Goal: Task Accomplishment & Management: Manage account settings

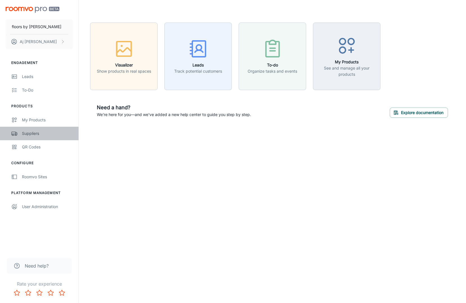
click at [31, 134] on div "Suppliers" at bounding box center [47, 133] width 51 height 6
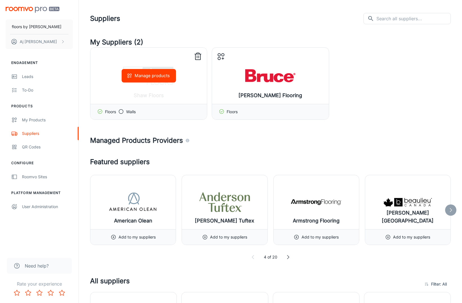
click at [198, 57] on icon at bounding box center [197, 56] width 9 height 9
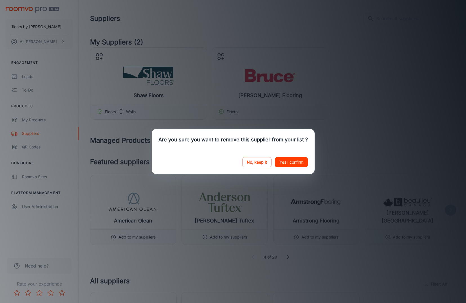
click at [296, 167] on button "Yes I confirm" at bounding box center [291, 162] width 33 height 10
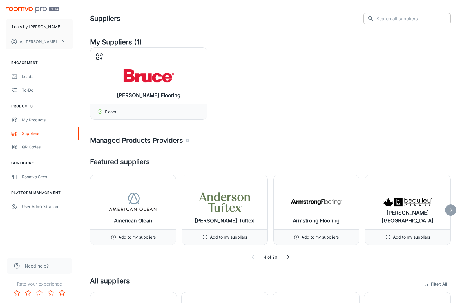
click at [392, 19] on input "text" at bounding box center [413, 18] width 74 height 11
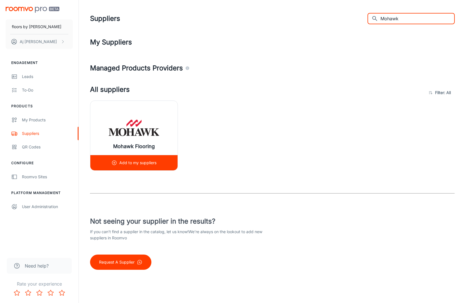
type input "Mohawk"
click at [115, 163] on icon at bounding box center [114, 163] width 6 height 6
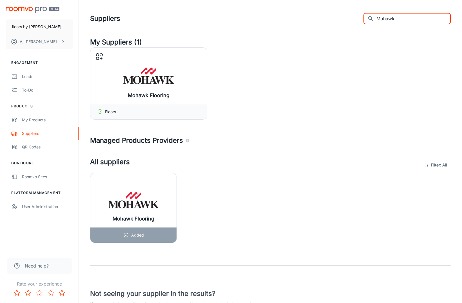
drag, startPoint x: 401, startPoint y: 20, endPoint x: 381, endPoint y: 19, distance: 20.0
click at [381, 19] on input "Mohawk" at bounding box center [413, 18] width 74 height 11
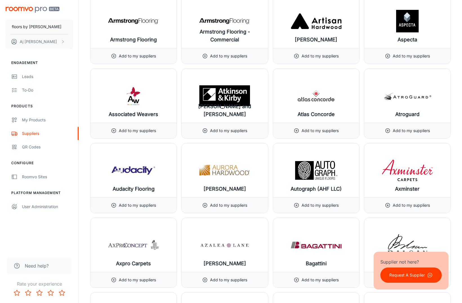
scroll to position [692, 0]
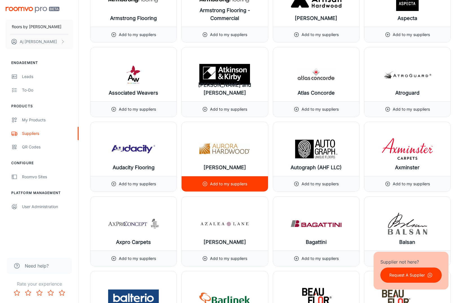
click at [203, 182] on circle at bounding box center [205, 184] width 4 height 4
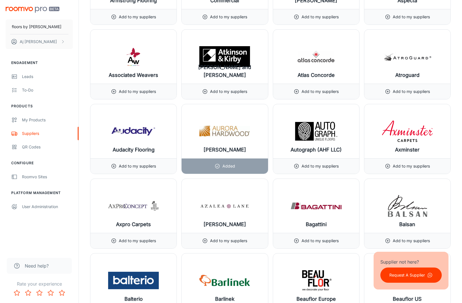
scroll to position [719, 0]
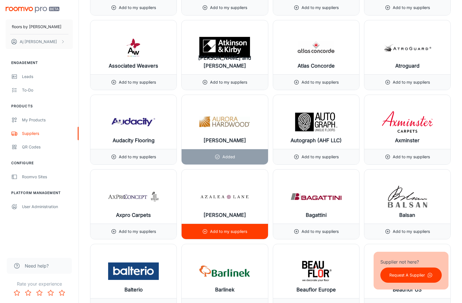
click at [212, 234] on p "Add to my suppliers" at bounding box center [228, 231] width 37 height 6
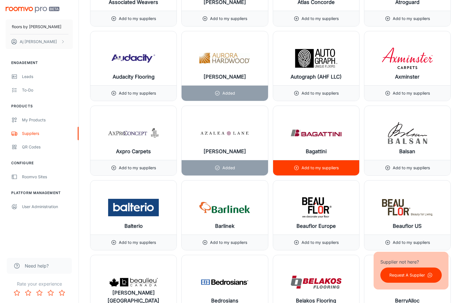
scroll to position [876, 0]
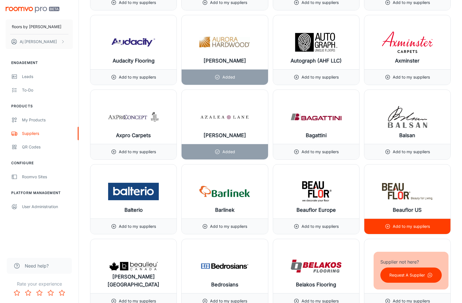
click at [384, 226] on div "Add to my suppliers" at bounding box center [407, 225] width 86 height 15
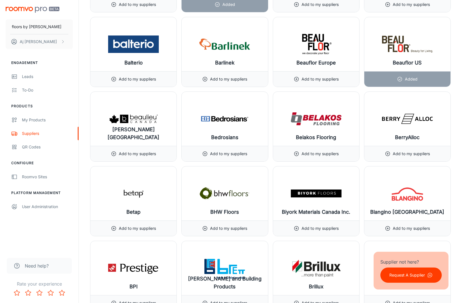
scroll to position [1044, 0]
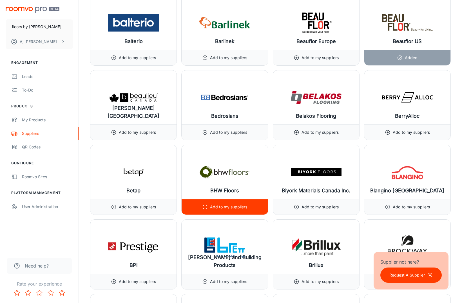
click at [203, 207] on icon at bounding box center [205, 207] width 6 height 6
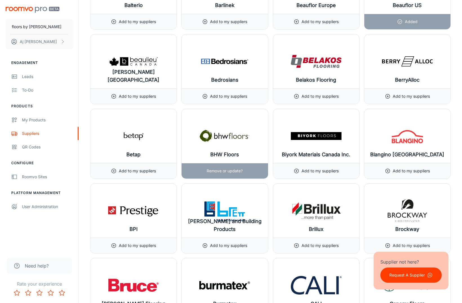
scroll to position [1125, 0]
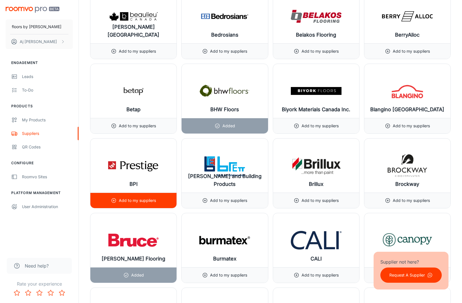
click at [131, 198] on p "Add to my suppliers" at bounding box center [137, 200] width 37 height 6
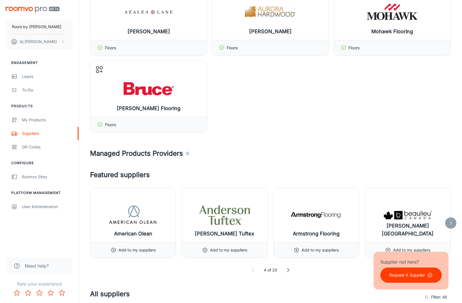
scroll to position [0, 0]
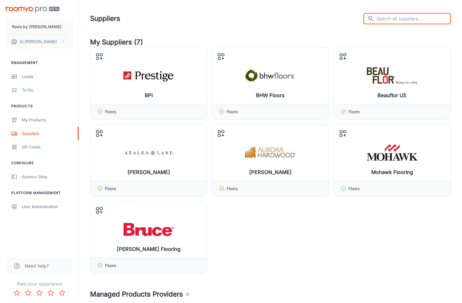
click at [400, 18] on input "text" at bounding box center [413, 18] width 74 height 11
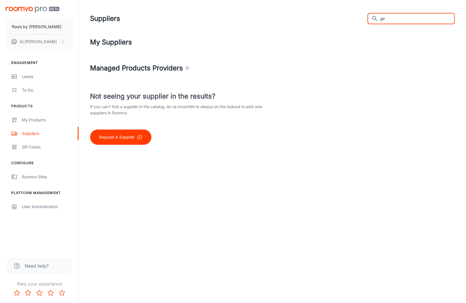
type input "p"
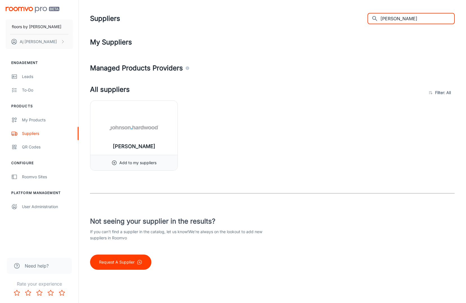
type input "[PERSON_NAME]"
drag, startPoint x: 382, startPoint y: 46, endPoint x: 141, endPoint y: 137, distance: 258.2
click at [141, 137] on img at bounding box center [134, 128] width 51 height 23
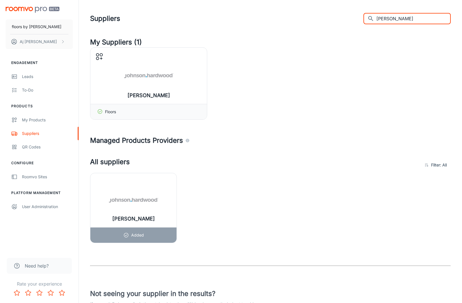
drag, startPoint x: 402, startPoint y: 22, endPoint x: 378, endPoint y: 20, distance: 24.8
click at [378, 20] on div "​ [PERSON_NAME]" at bounding box center [406, 18] width 87 height 11
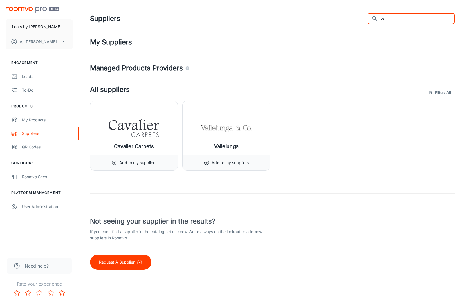
type input "v"
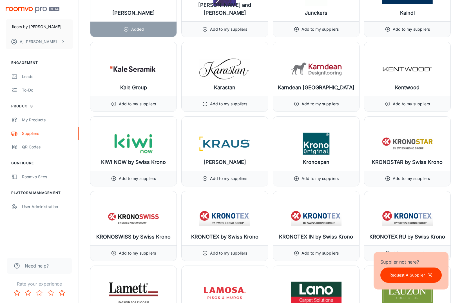
scroll to position [3797, 0]
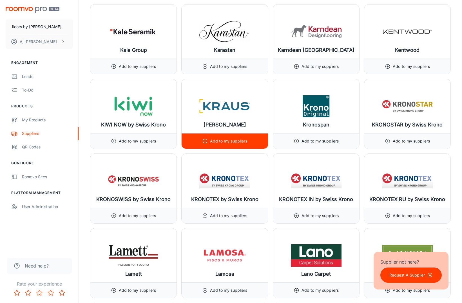
click at [205, 141] on line at bounding box center [205, 141] width 0 height 2
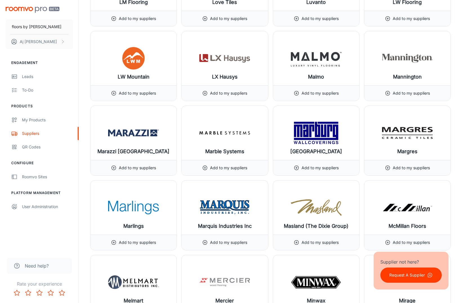
scroll to position [4381, 0]
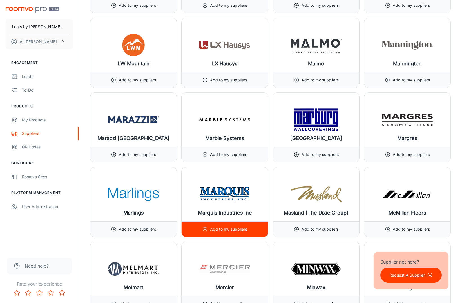
click at [206, 230] on icon at bounding box center [205, 229] width 6 height 6
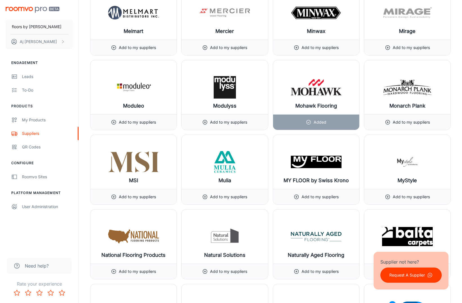
scroll to position [4716, 0]
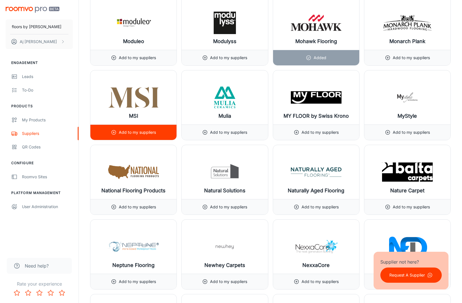
click at [115, 131] on icon at bounding box center [114, 132] width 6 height 6
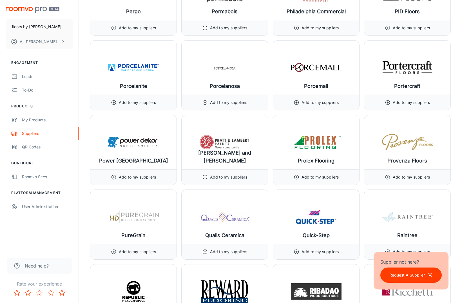
scroll to position [5454, 0]
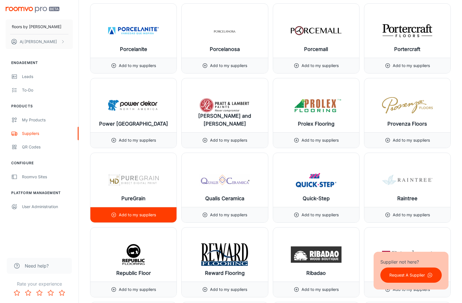
click at [113, 214] on icon at bounding box center [114, 215] width 6 height 6
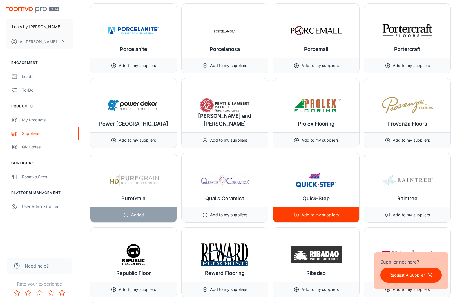
click at [296, 214] on line at bounding box center [296, 215] width 0 height 2
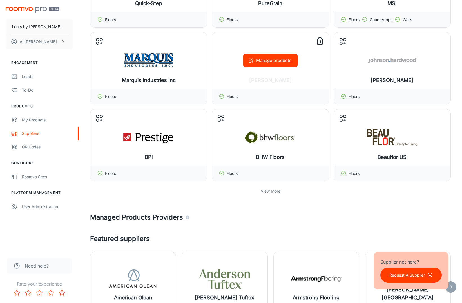
scroll to position [0, 0]
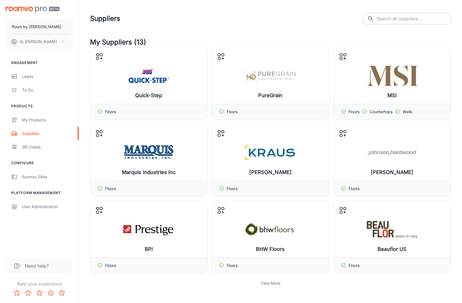
click at [389, 22] on input "text" at bounding box center [413, 18] width 74 height 11
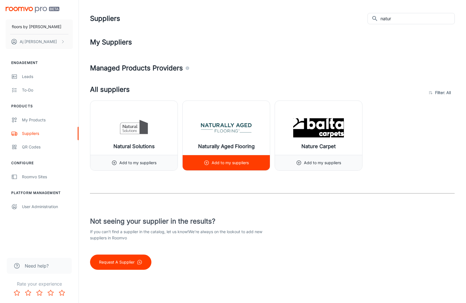
drag, startPoint x: 383, startPoint y: 19, endPoint x: 207, endPoint y: 163, distance: 227.8
click at [207, 163] on icon at bounding box center [207, 163] width 6 height 6
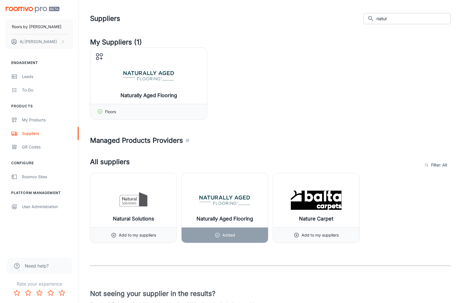
click at [396, 21] on input "natur" at bounding box center [413, 18] width 74 height 11
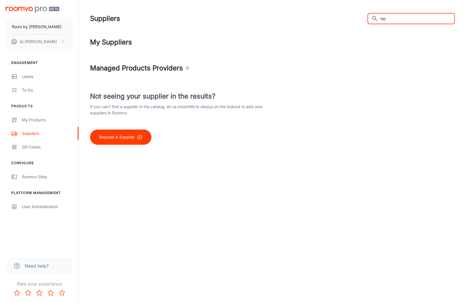
type input "n"
type input "m"
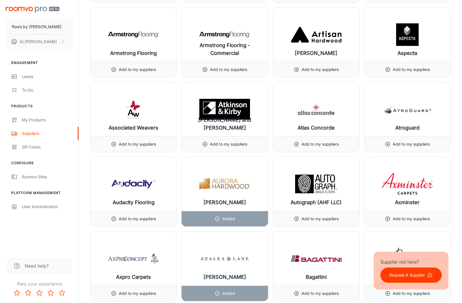
scroll to position [842, 0]
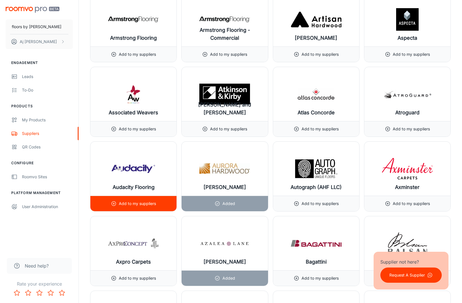
click at [115, 203] on icon at bounding box center [114, 204] width 6 height 6
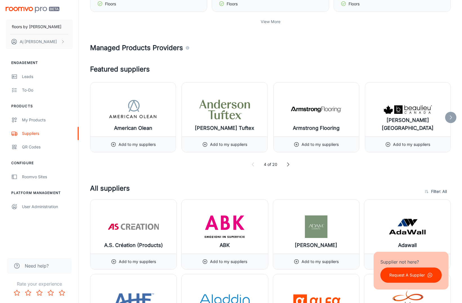
scroll to position [0, 0]
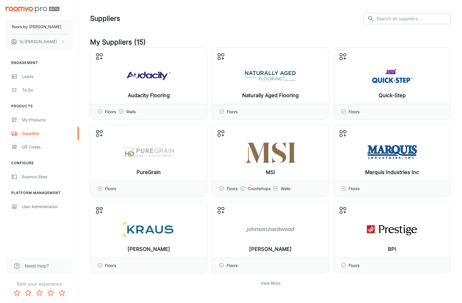
click at [407, 22] on input "text" at bounding box center [413, 18] width 74 height 11
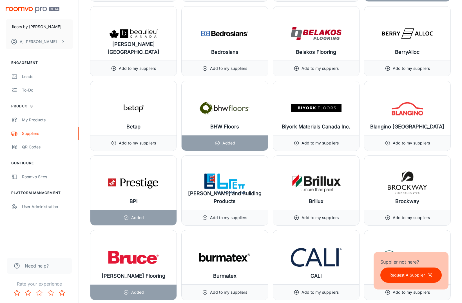
scroll to position [1072, 0]
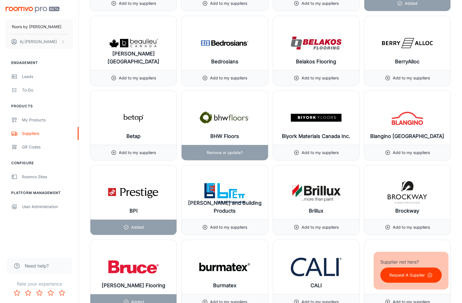
type input "s"
click at [267, 124] on div "BHW Floors" at bounding box center [225, 118] width 86 height 54
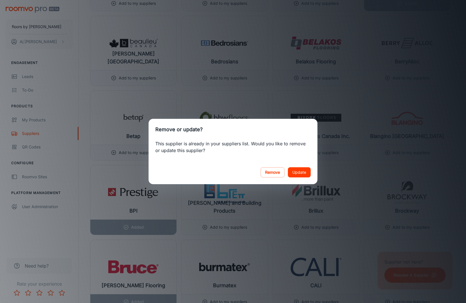
click at [272, 111] on div "Remove or update? This supplier is already in your suppliers list. Would you li…" at bounding box center [233, 151] width 466 height 303
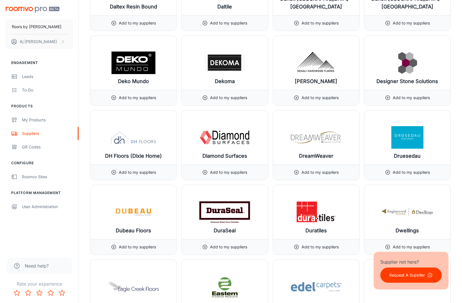
scroll to position [2047, 0]
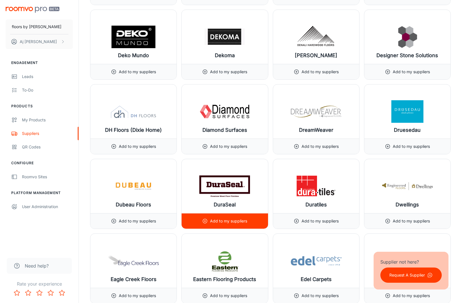
click at [205, 221] on icon at bounding box center [205, 221] width 6 height 6
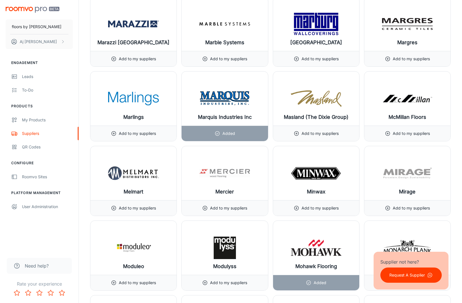
scroll to position [4391, 0]
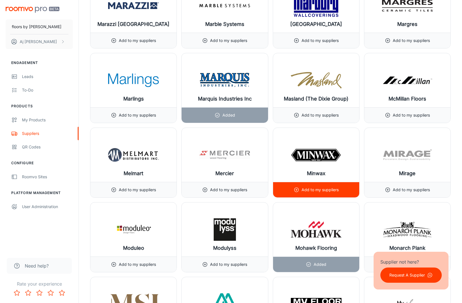
click at [296, 190] on line at bounding box center [296, 190] width 0 height 2
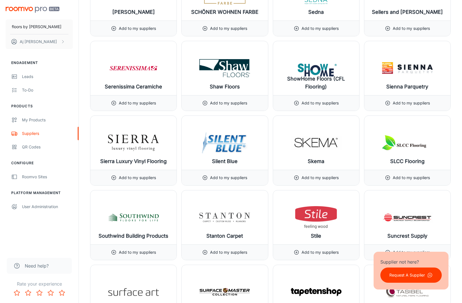
scroll to position [5798, 0]
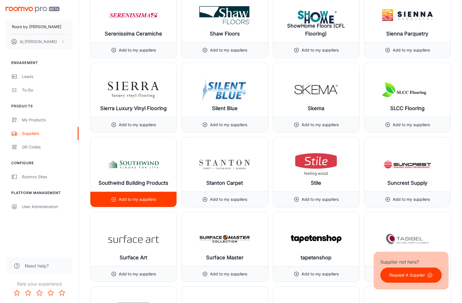
click at [116, 200] on circle at bounding box center [114, 199] width 4 height 4
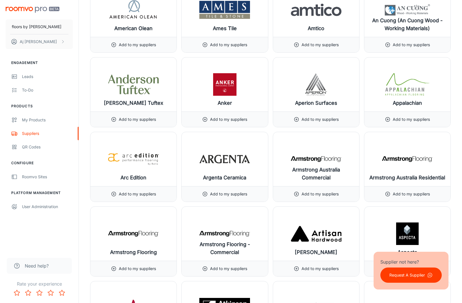
scroll to position [0, 0]
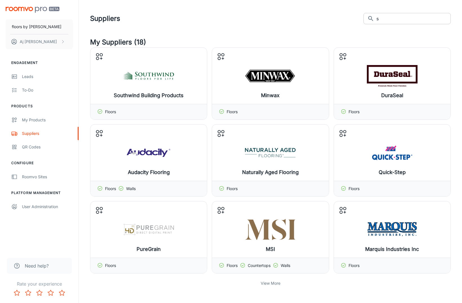
click at [399, 19] on input "s" at bounding box center [413, 18] width 74 height 11
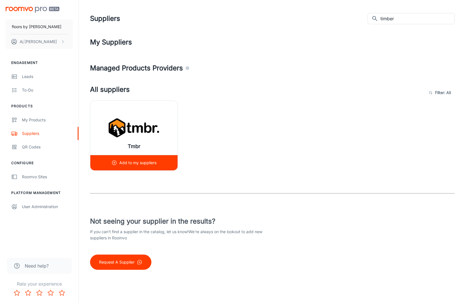
drag, startPoint x: 311, startPoint y: 99, endPoint x: 121, endPoint y: 162, distance: 200.2
click at [121, 162] on p "Add to my suppliers" at bounding box center [137, 163] width 37 height 6
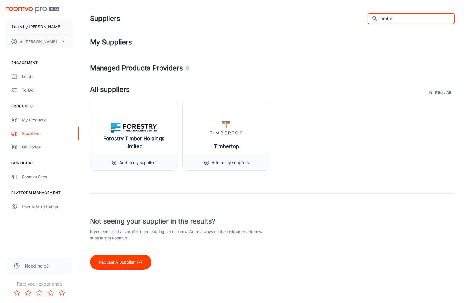
drag, startPoint x: 407, startPoint y: 21, endPoint x: 374, endPoint y: 21, distance: 32.9
click at [374, 21] on div "​ timber ​" at bounding box center [411, 18] width 87 height 11
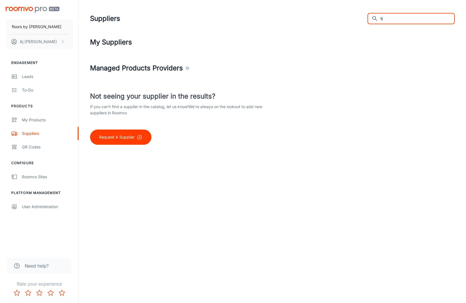
type input "t"
type input "h"
type input "l"
type input "m"
type input "a"
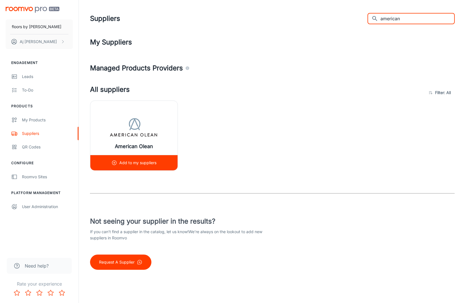
click at [115, 162] on icon at bounding box center [114, 163] width 6 height 6
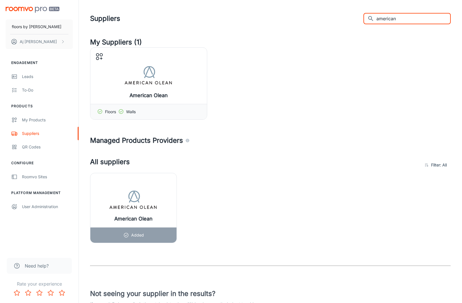
click at [411, 21] on input "american" at bounding box center [413, 18] width 74 height 11
type input "a"
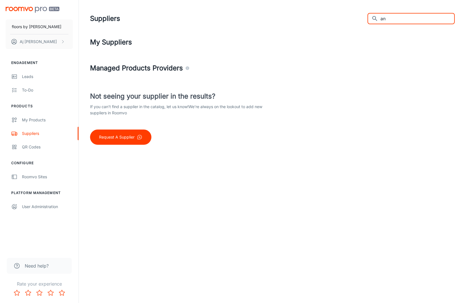
type input "a"
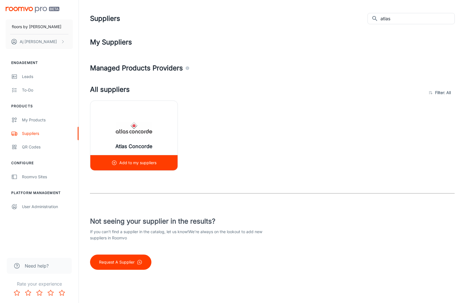
click at [117, 162] on icon at bounding box center [114, 163] width 6 height 6
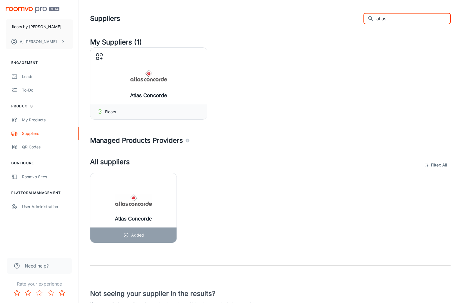
drag, startPoint x: 402, startPoint y: 15, endPoint x: 389, endPoint y: 17, distance: 13.9
click at [389, 17] on input "atlas" at bounding box center [413, 18] width 74 height 11
type input "s"
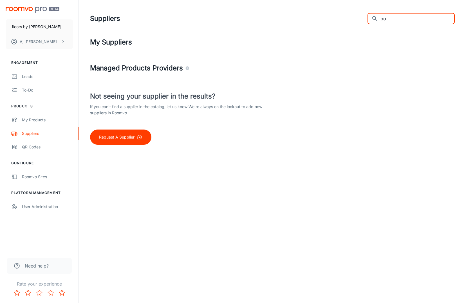
type input "b"
type input "c"
type input "e"
type input "l"
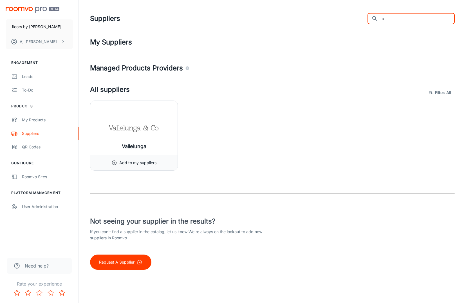
type input "l"
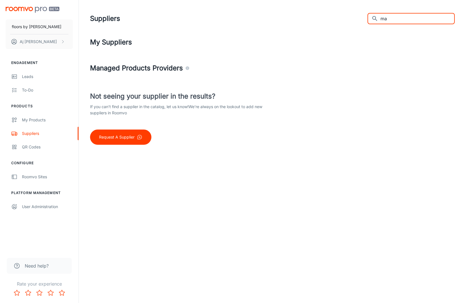
type input "m"
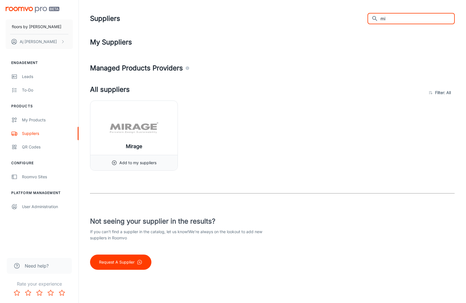
type input "m"
type input "s"
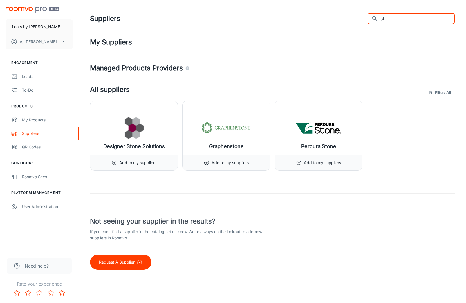
type input "s"
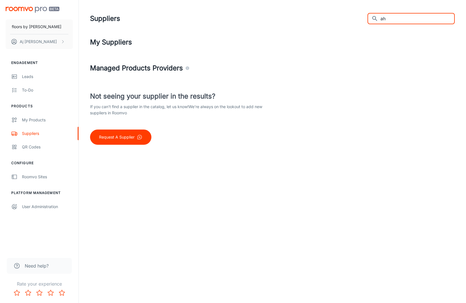
type input "a"
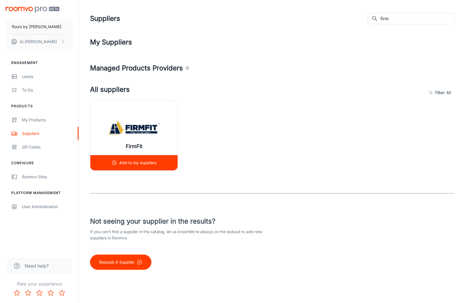
click at [115, 163] on icon at bounding box center [114, 163] width 6 height 6
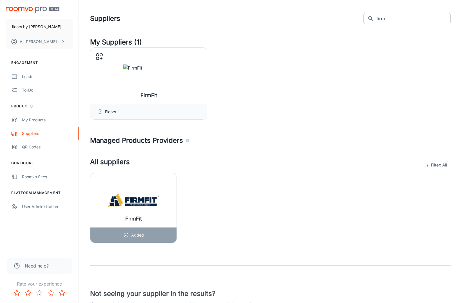
click at [420, 19] on input "firm" at bounding box center [413, 18] width 74 height 11
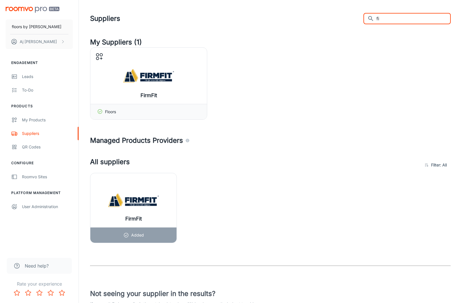
type input "f"
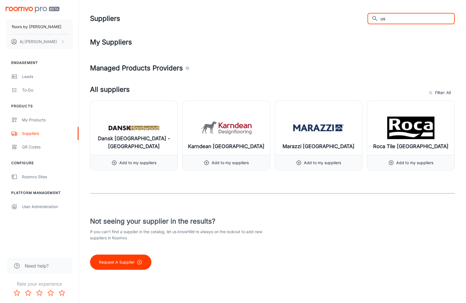
type input "u"
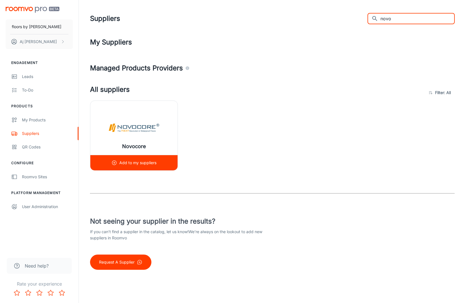
type input "novo"
click at [115, 162] on icon at bounding box center [114, 163] width 6 height 6
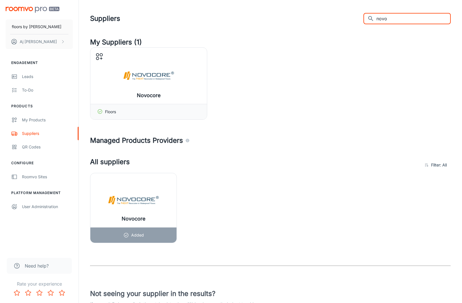
drag, startPoint x: 399, startPoint y: 18, endPoint x: 380, endPoint y: 21, distance: 18.7
click at [380, 21] on input "novo" at bounding box center [413, 18] width 74 height 11
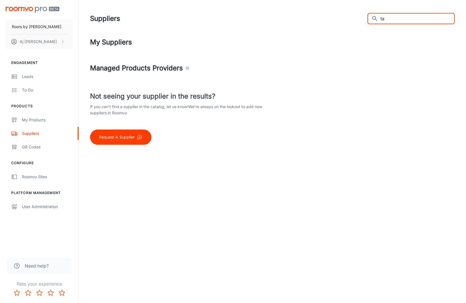
type input "t"
type input "x"
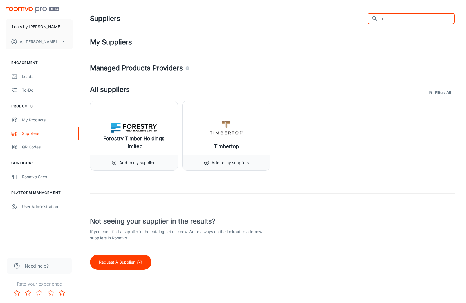
type input "t"
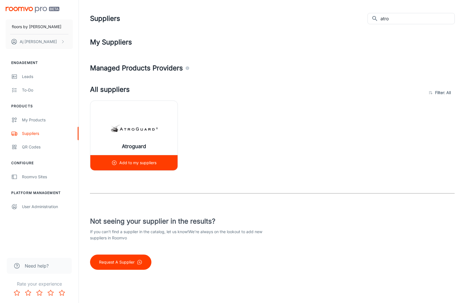
click at [116, 162] on icon at bounding box center [114, 163] width 6 height 6
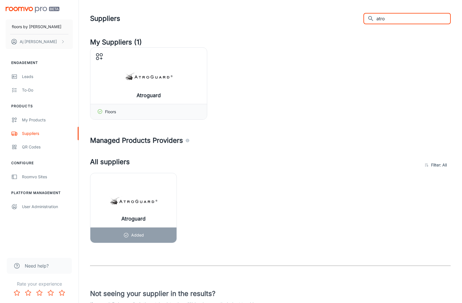
drag, startPoint x: 409, startPoint y: 22, endPoint x: 381, endPoint y: 12, distance: 29.8
click at [381, 12] on div "Suppliers ​ atro ​" at bounding box center [270, 18] width 361 height 15
type input "qui"
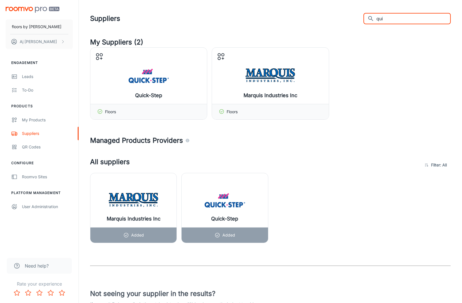
drag, startPoint x: 401, startPoint y: 19, endPoint x: 366, endPoint y: 20, distance: 35.5
click at [366, 20] on div "Suppliers ​ qui ​" at bounding box center [270, 18] width 361 height 15
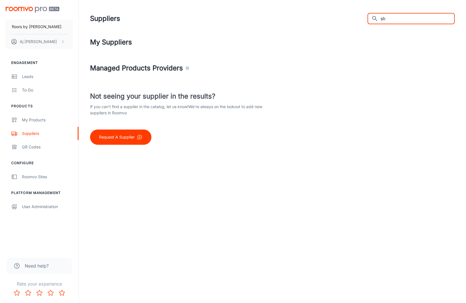
type input "s"
type input "f"
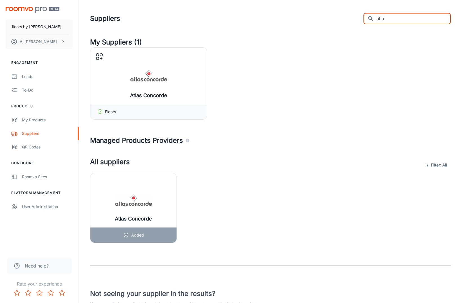
type input "atla"
click at [301, 90] on div "Atlas Concorde Manage products Floors" at bounding box center [270, 83] width 361 height 72
drag, startPoint x: 409, startPoint y: 21, endPoint x: 337, endPoint y: 16, distance: 72.8
click at [337, 16] on div "Suppliers ​ atla ​" at bounding box center [270, 18] width 361 height 15
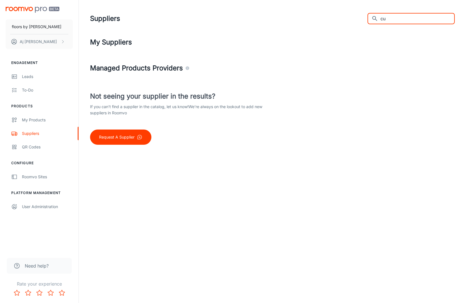
type input "c"
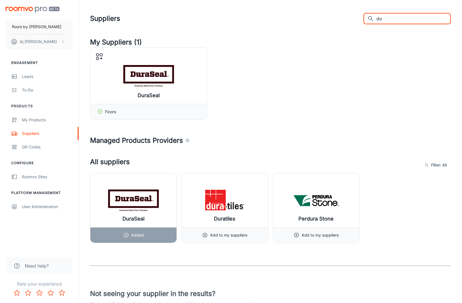
type input "d"
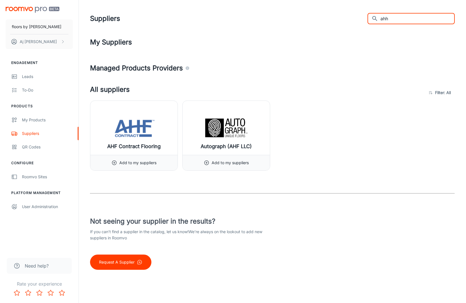
drag, startPoint x: 411, startPoint y: 19, endPoint x: 117, endPoint y: 164, distance: 327.6
click at [117, 164] on icon at bounding box center [114, 163] width 6 height 6
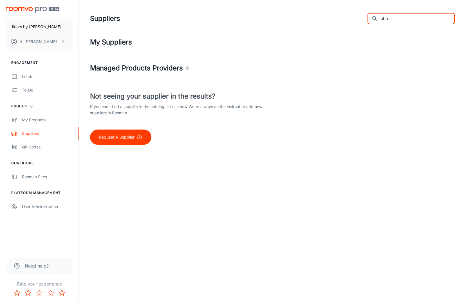
drag, startPoint x: 401, startPoint y: 22, endPoint x: 368, endPoint y: 19, distance: 33.1
click at [368, 19] on div "Suppliers ​ ahh ​" at bounding box center [272, 18] width 365 height 15
type input "c"
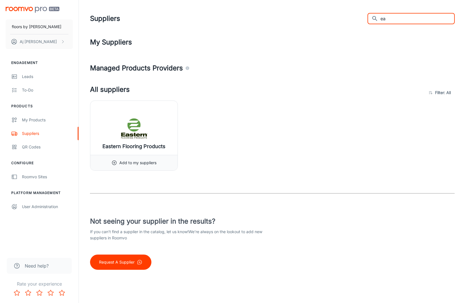
type input "e"
type input "f"
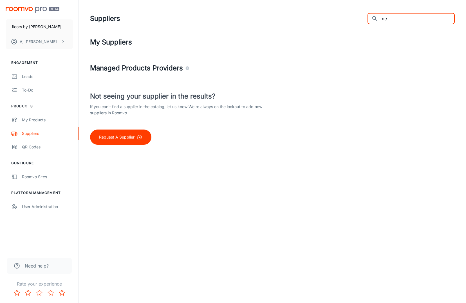
type input "m"
type input "p"
type input "r"
type input "s"
type input "t"
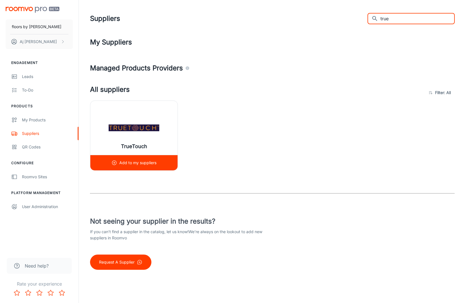
click at [135, 161] on p "Add to my suppliers" at bounding box center [137, 163] width 37 height 6
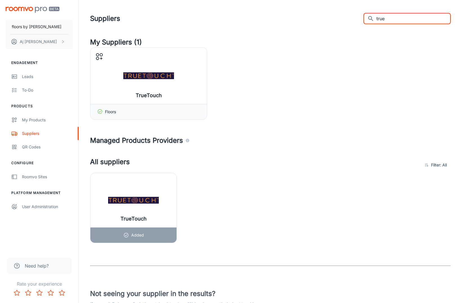
drag, startPoint x: 396, startPoint y: 17, endPoint x: 370, endPoint y: 17, distance: 25.3
click at [370, 17] on div "​ true ​" at bounding box center [406, 18] width 87 height 11
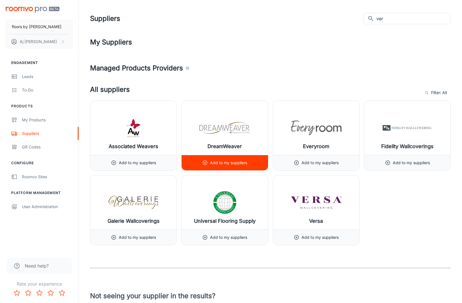
click at [220, 161] on p "Add to my suppliers" at bounding box center [228, 163] width 37 height 6
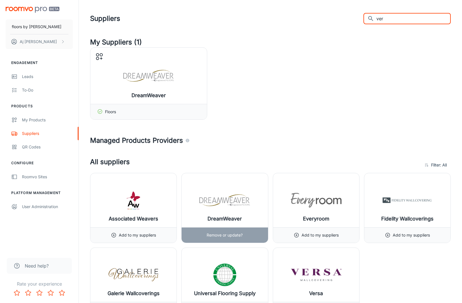
drag, startPoint x: 408, startPoint y: 19, endPoint x: 364, endPoint y: 23, distance: 43.8
click at [364, 23] on div "Suppliers ​ ver ​" at bounding box center [270, 18] width 361 height 15
type input "v"
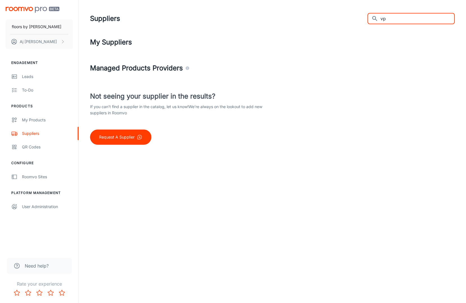
type input "v"
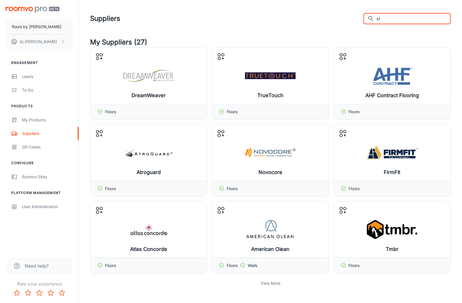
type input "x"
click at [66, 41] on button "[PERSON_NAME]" at bounding box center [39, 41] width 67 height 15
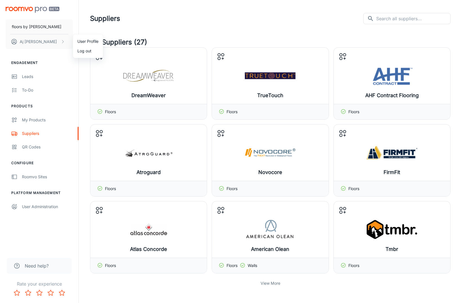
click at [138, 32] on div at bounding box center [233, 151] width 466 height 303
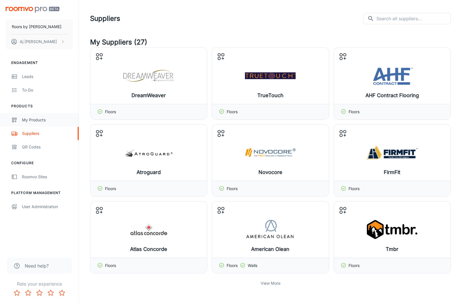
click at [48, 120] on div "My Products" at bounding box center [47, 120] width 51 height 6
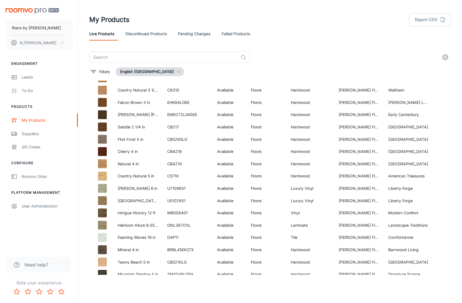
scroll to position [4575, 0]
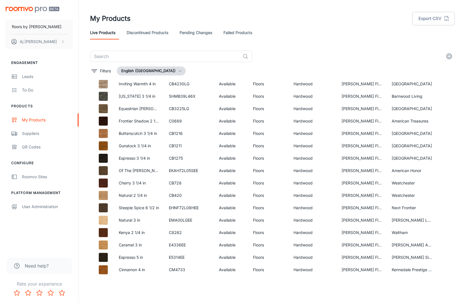
click at [143, 48] on header "My Products Export CSV Live Products Discontinued Products Pending Changes Fail…" at bounding box center [272, 25] width 378 height 51
click at [31, 135] on div "Suppliers" at bounding box center [47, 133] width 51 height 6
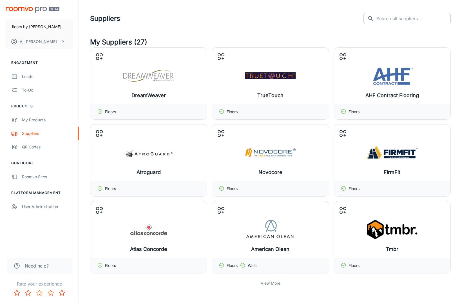
click at [387, 21] on input "text" at bounding box center [413, 18] width 74 height 11
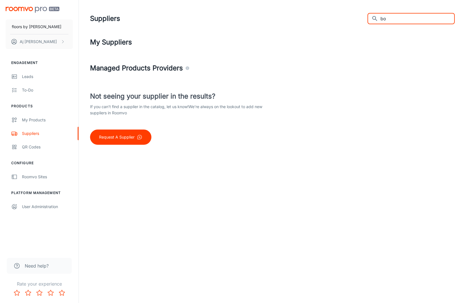
type input "b"
type input "p"
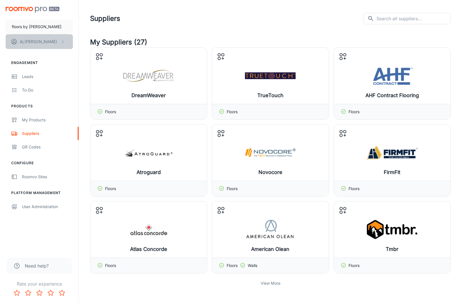
click at [35, 42] on p "[PERSON_NAME]" at bounding box center [38, 42] width 37 height 6
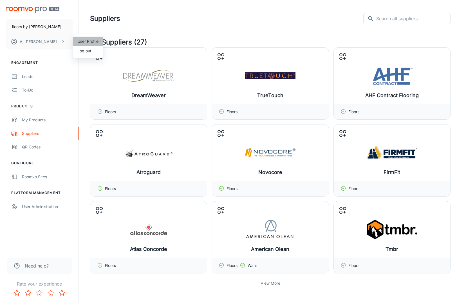
click at [83, 42] on li "User Profile" at bounding box center [88, 42] width 30 height 10
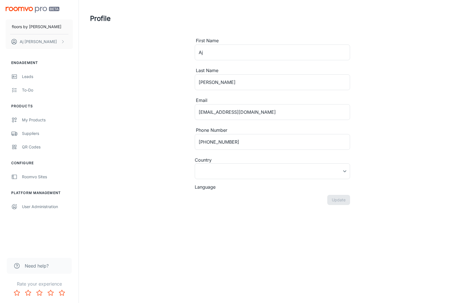
type input "[GEOGRAPHIC_DATA]"
click at [346, 215] on button "Update" at bounding box center [338, 216] width 23 height 10
click at [28, 9] on img "scrollable content" at bounding box center [33, 10] width 54 height 6
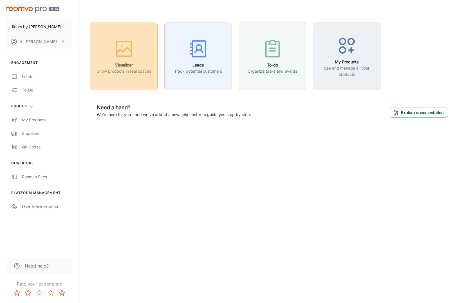
click at [133, 77] on button "Visualizer Show products in real spaces" at bounding box center [124, 57] width 68 height 68
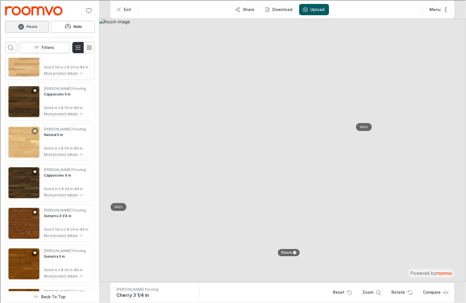
scroll to position [293, 0]
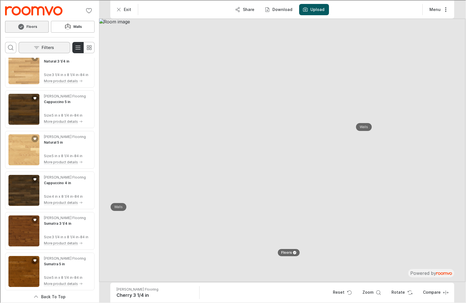
click at [47, 45] on p "Filters" at bounding box center [47, 47] width 12 height 6
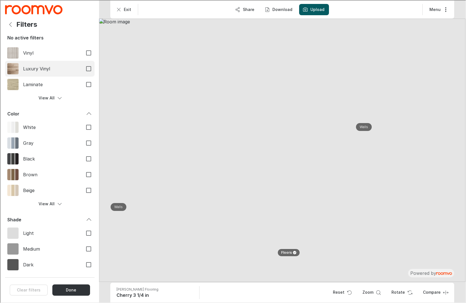
scroll to position [0, 0]
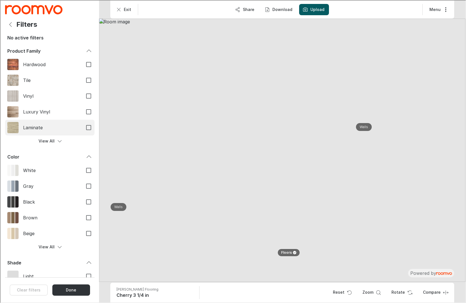
click at [83, 129] on input "Laminate" at bounding box center [88, 127] width 12 height 12
checkbox input "true"
click at [81, 289] on button "Done" at bounding box center [71, 289] width 38 height 11
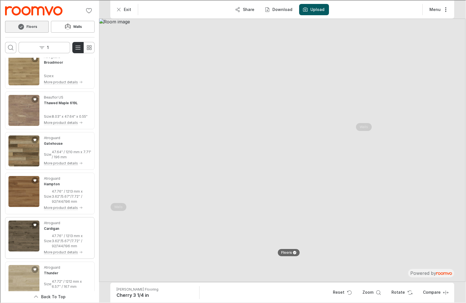
scroll to position [2716, 0]
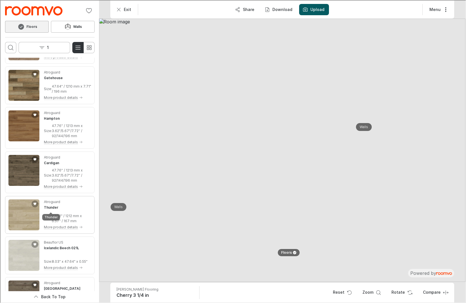
click at [57, 205] on h4 "Thunder" at bounding box center [50, 206] width 14 height 5
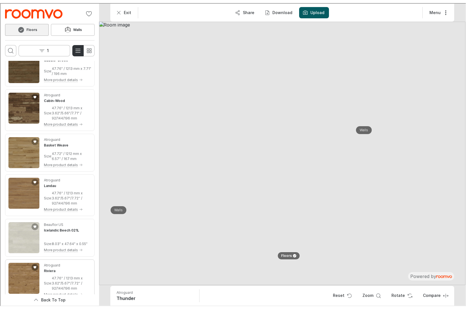
scroll to position [5690, 0]
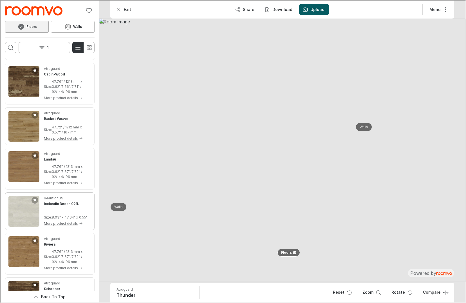
click at [30, 212] on img "See Icelandic Beech 021L in the room" at bounding box center [23, 210] width 31 height 31
